Goal: Task Accomplishment & Management: Use online tool/utility

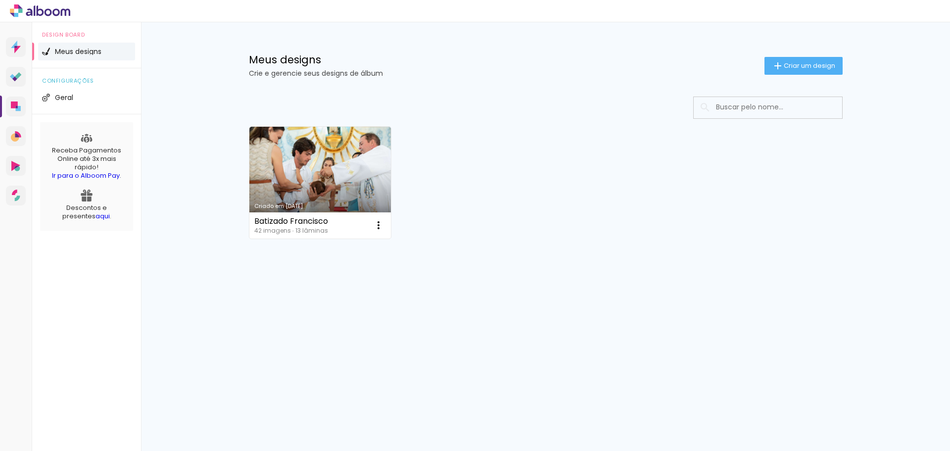
drag, startPoint x: 0, startPoint y: 0, endPoint x: 262, endPoint y: 173, distance: 314.4
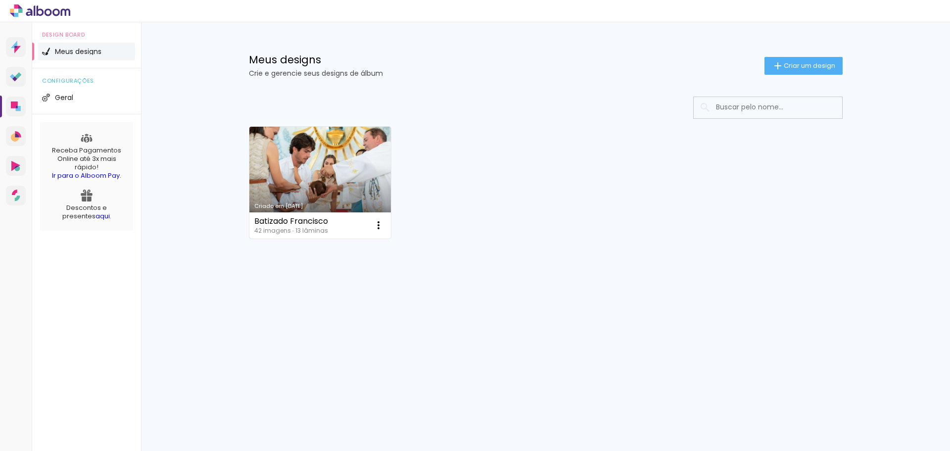
click at [507, 266] on div "Criado em 30/07/25 Batizado Francisco 42 imagens ∙ 13 lâminas Abrir Fazer uma c…" at bounding box center [545, 209] width 643 height 245
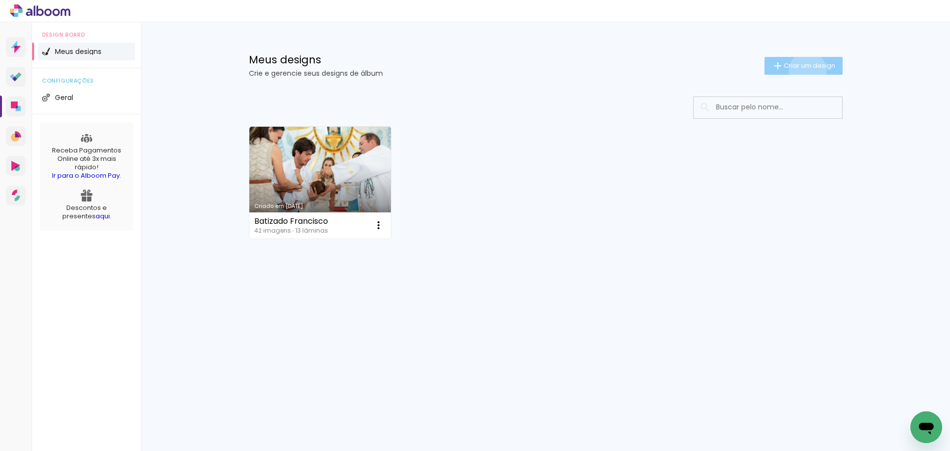
click at [806, 71] on paper-button "Criar um design" at bounding box center [804, 66] width 78 height 18
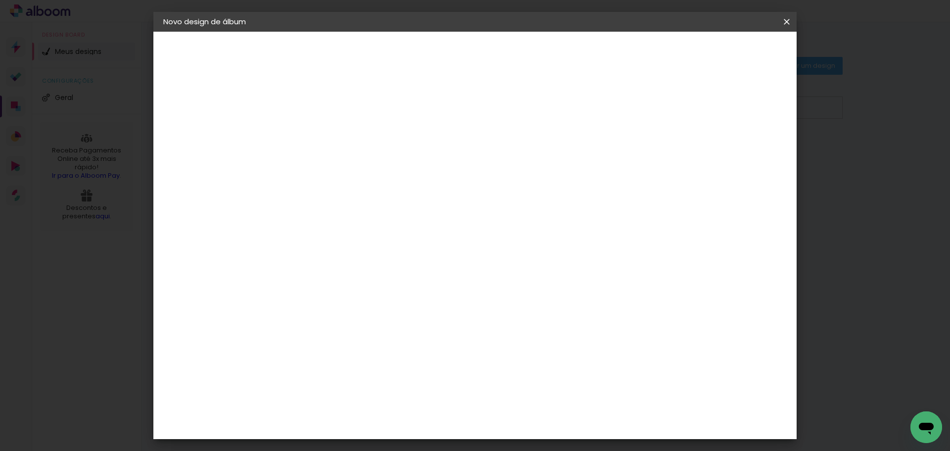
click at [325, 134] on input at bounding box center [325, 132] width 0 height 15
type input "Batizado Gael"
type paper-input "Batizado Gael"
click at [0, 0] on slot "Avançar" at bounding box center [0, 0] width 0 height 0
